Goal: Check status: Check status

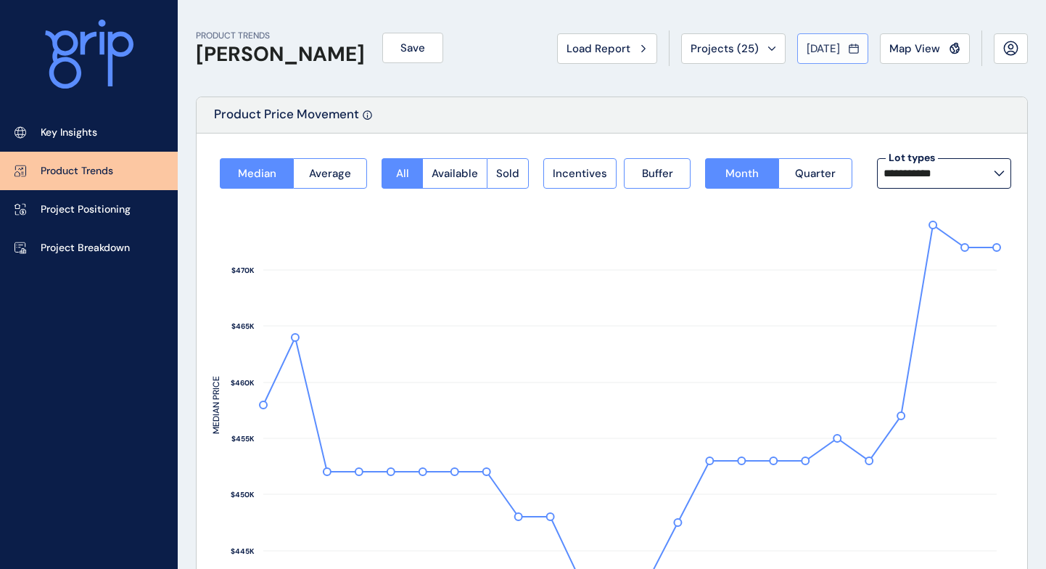
click at [849, 39] on button "[DATE]" at bounding box center [832, 48] width 71 height 30
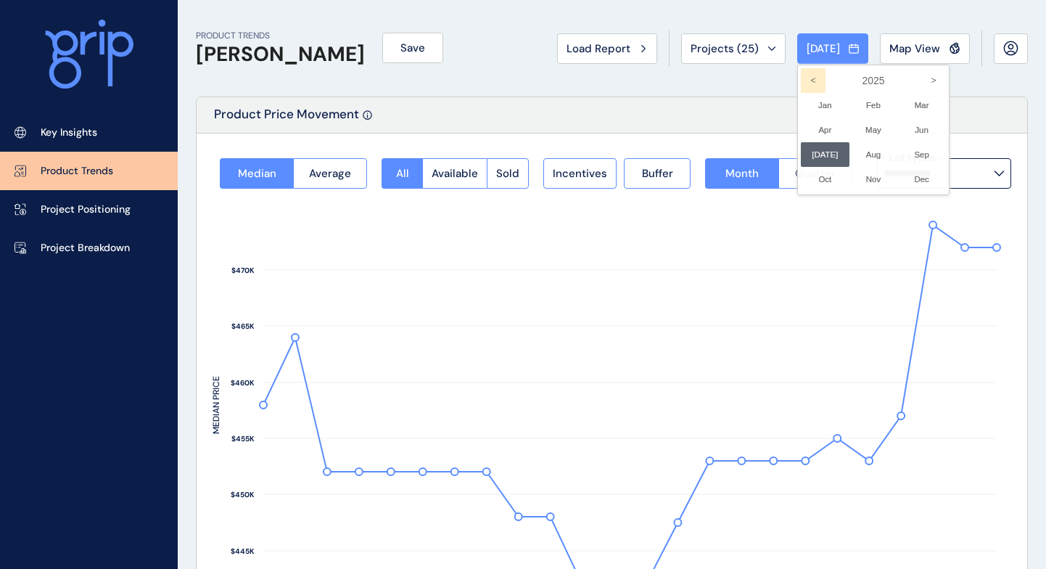
click at [803, 80] on icon "<" at bounding box center [813, 80] width 25 height 25
click at [873, 104] on li "Feb No report is available for this period. New months are usually published 5 …" at bounding box center [873, 105] width 49 height 25
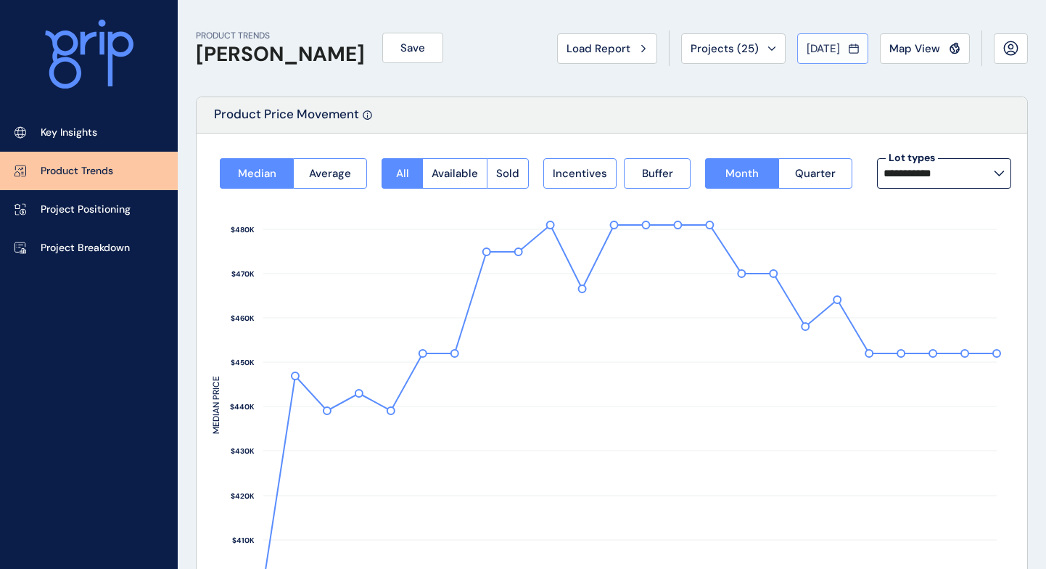
click at [837, 41] on span "[DATE]" at bounding box center [823, 48] width 33 height 15
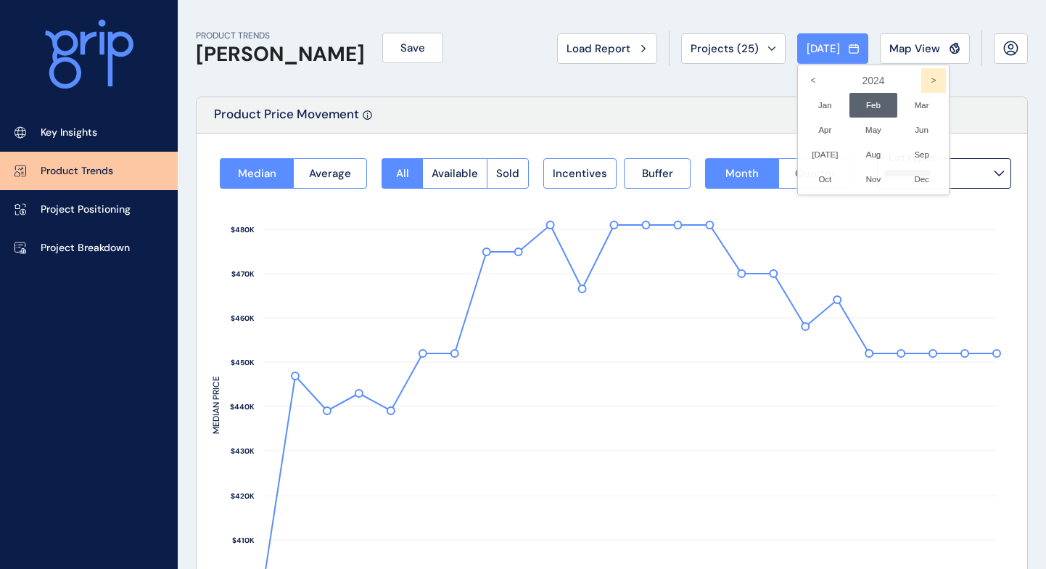
click at [921, 78] on icon ">" at bounding box center [933, 80] width 25 height 25
click at [801, 79] on icon "<" at bounding box center [813, 80] width 25 height 25
click at [863, 155] on li "Aug No report is available for this period. New months are usually published 5 …" at bounding box center [873, 154] width 49 height 25
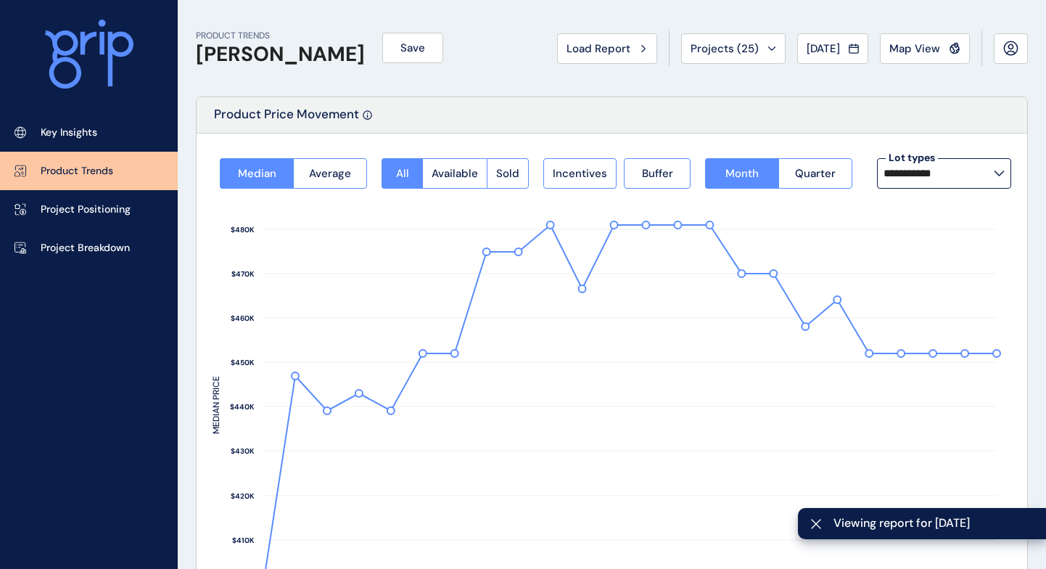
type input "*********"
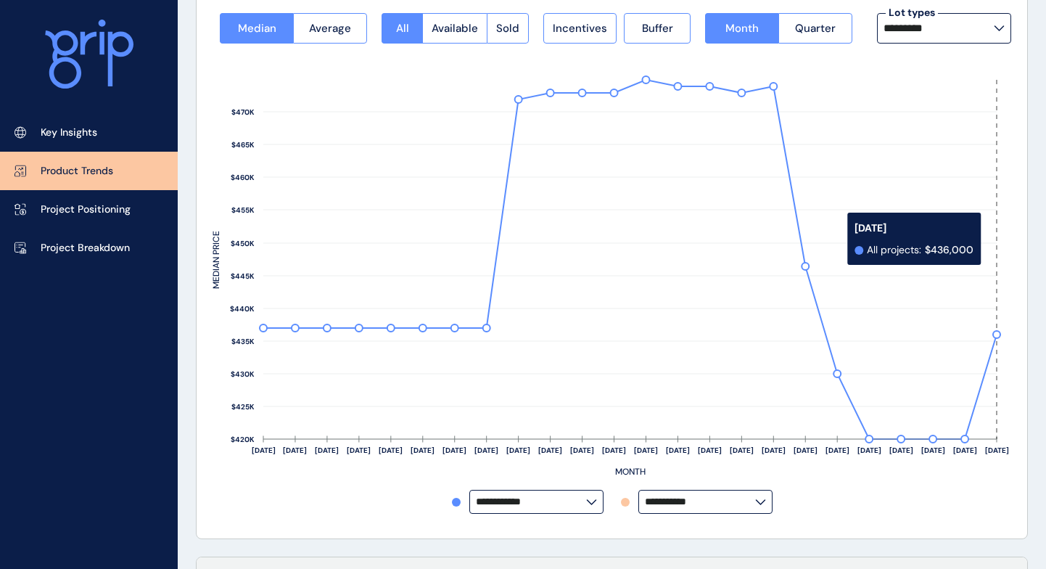
scroll to position [73, 0]
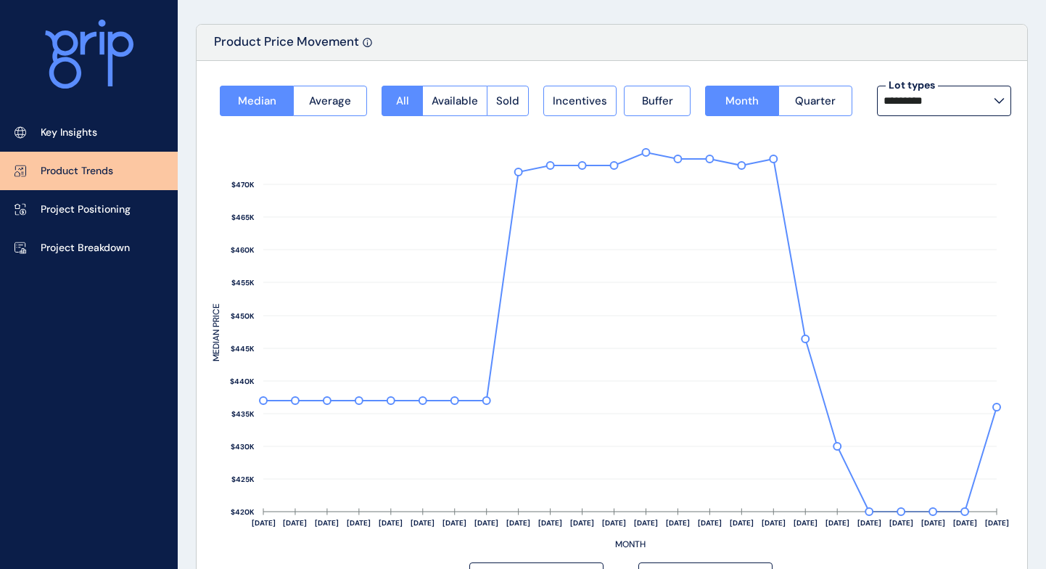
click at [947, 104] on input "*********" at bounding box center [939, 101] width 110 height 12
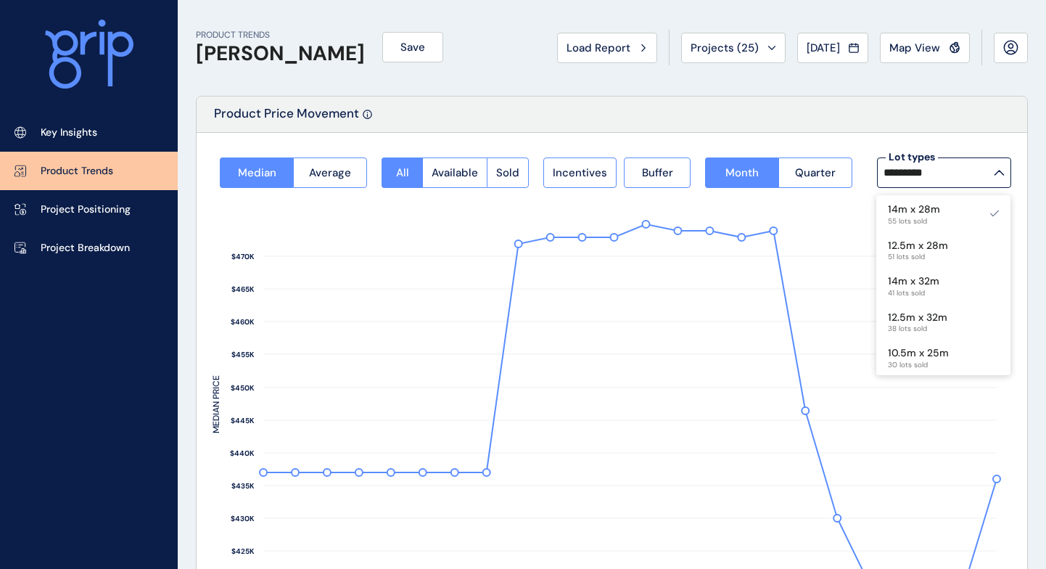
scroll to position [0, 0]
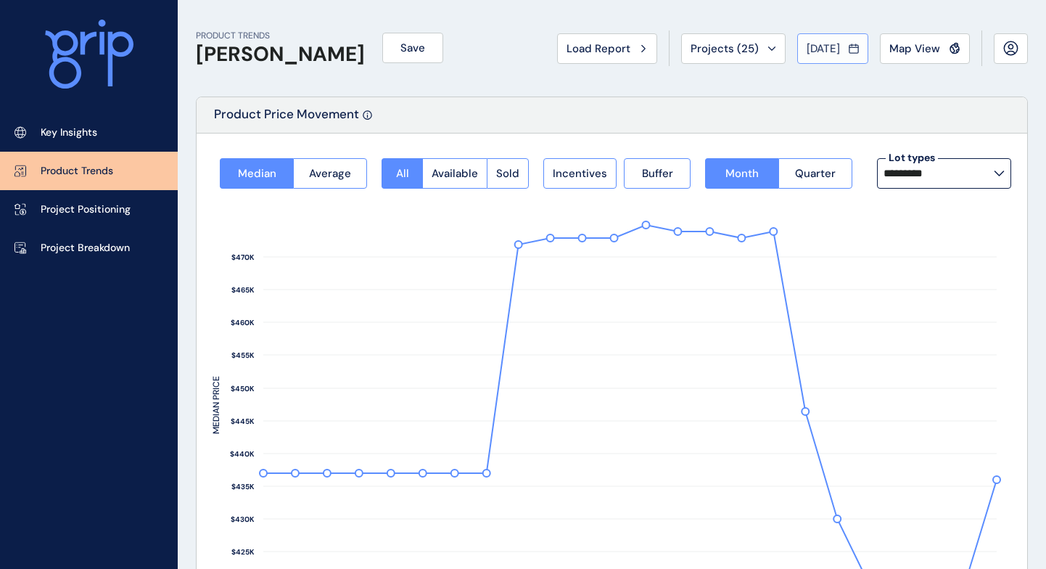
click at [812, 43] on span "[DATE]" at bounding box center [823, 48] width 33 height 15
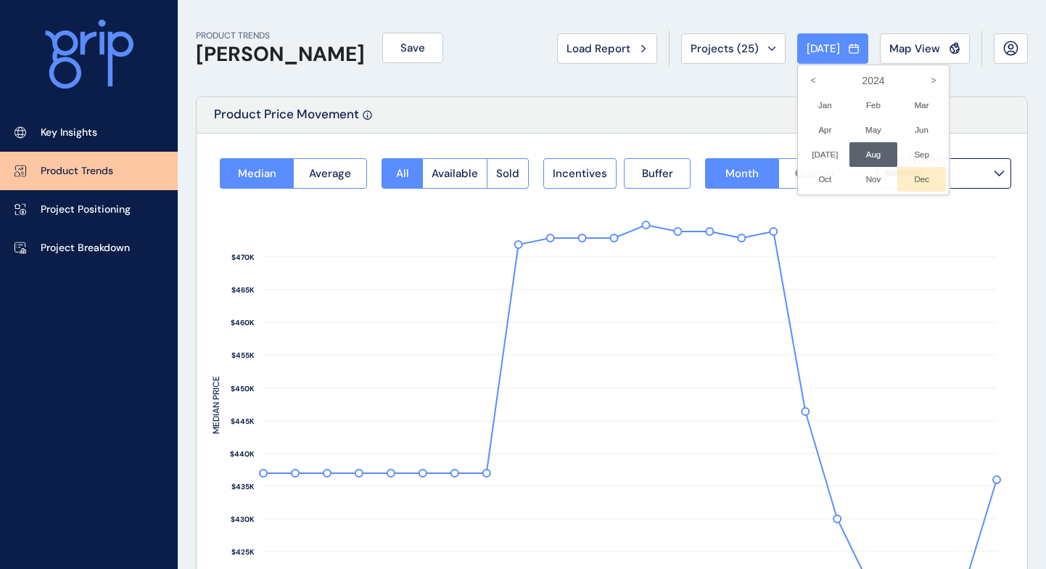
click at [921, 186] on li "Dec No report is available for this period. New months are usually published 5 …" at bounding box center [921, 179] width 49 height 25
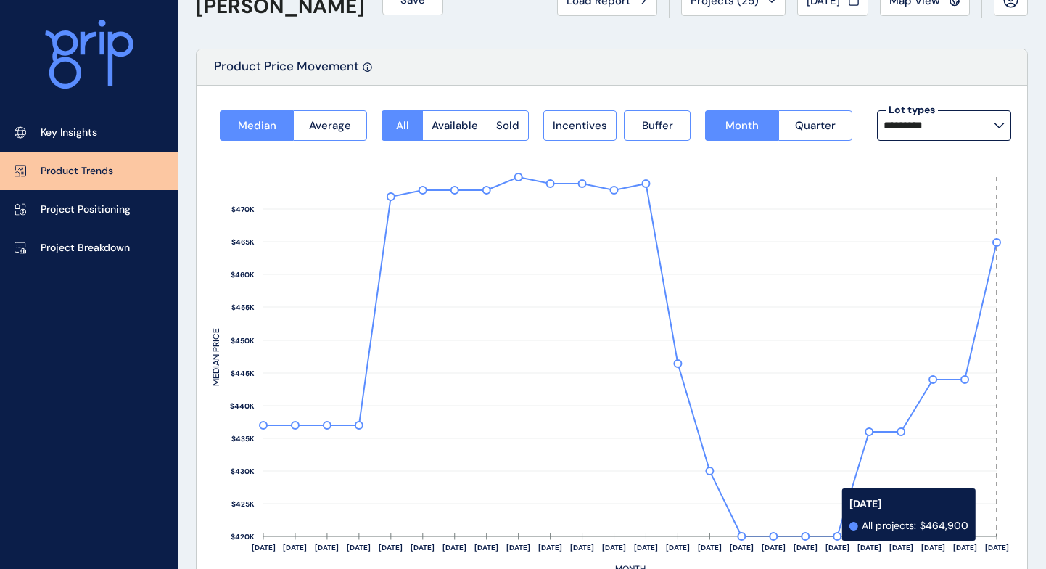
scroll to position [73, 0]
